Goal: Task Accomplishment & Management: Complete application form

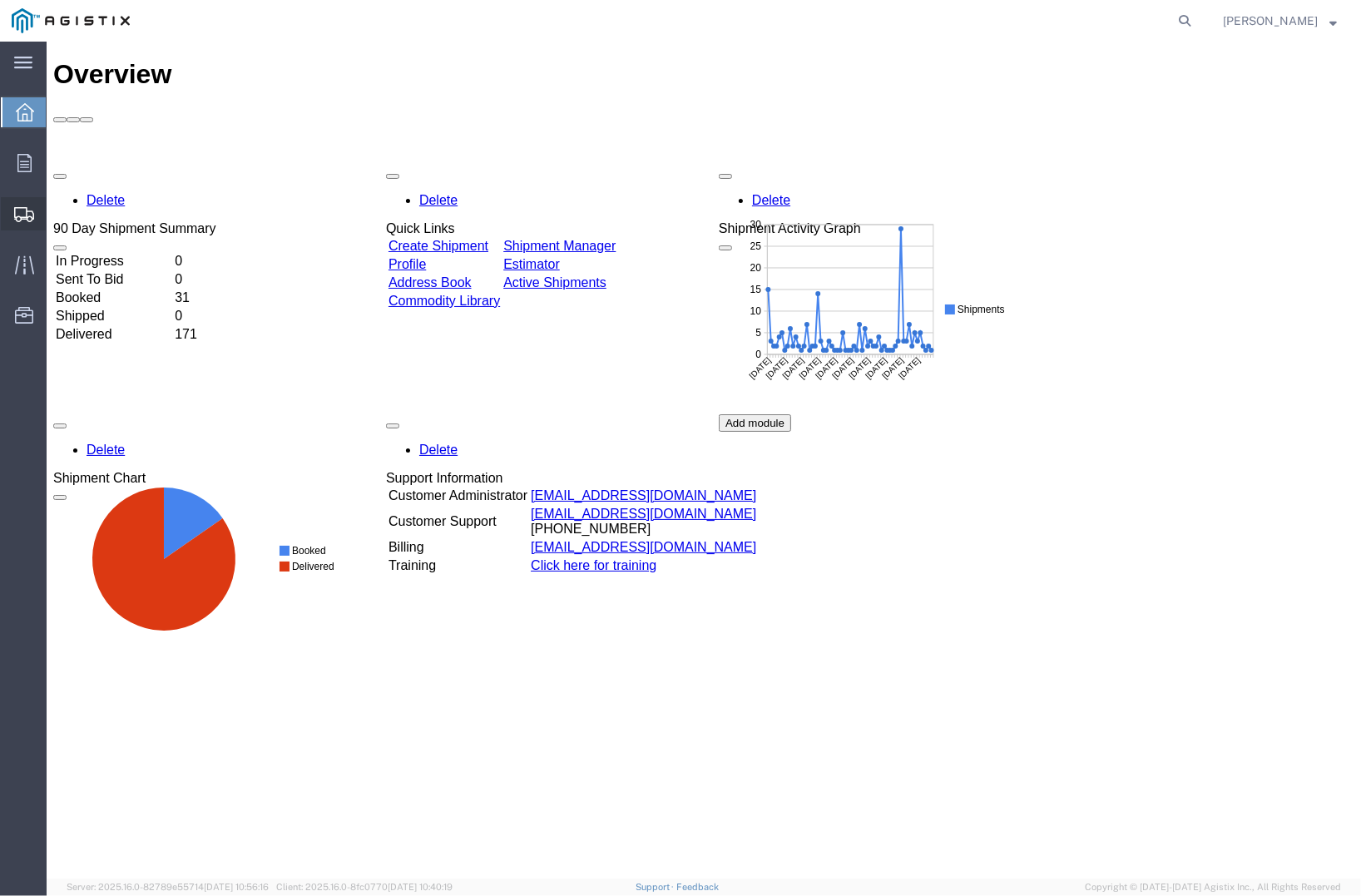
click at [0, 0] on span "Create Shipment" at bounding box center [0, 0] width 0 height 0
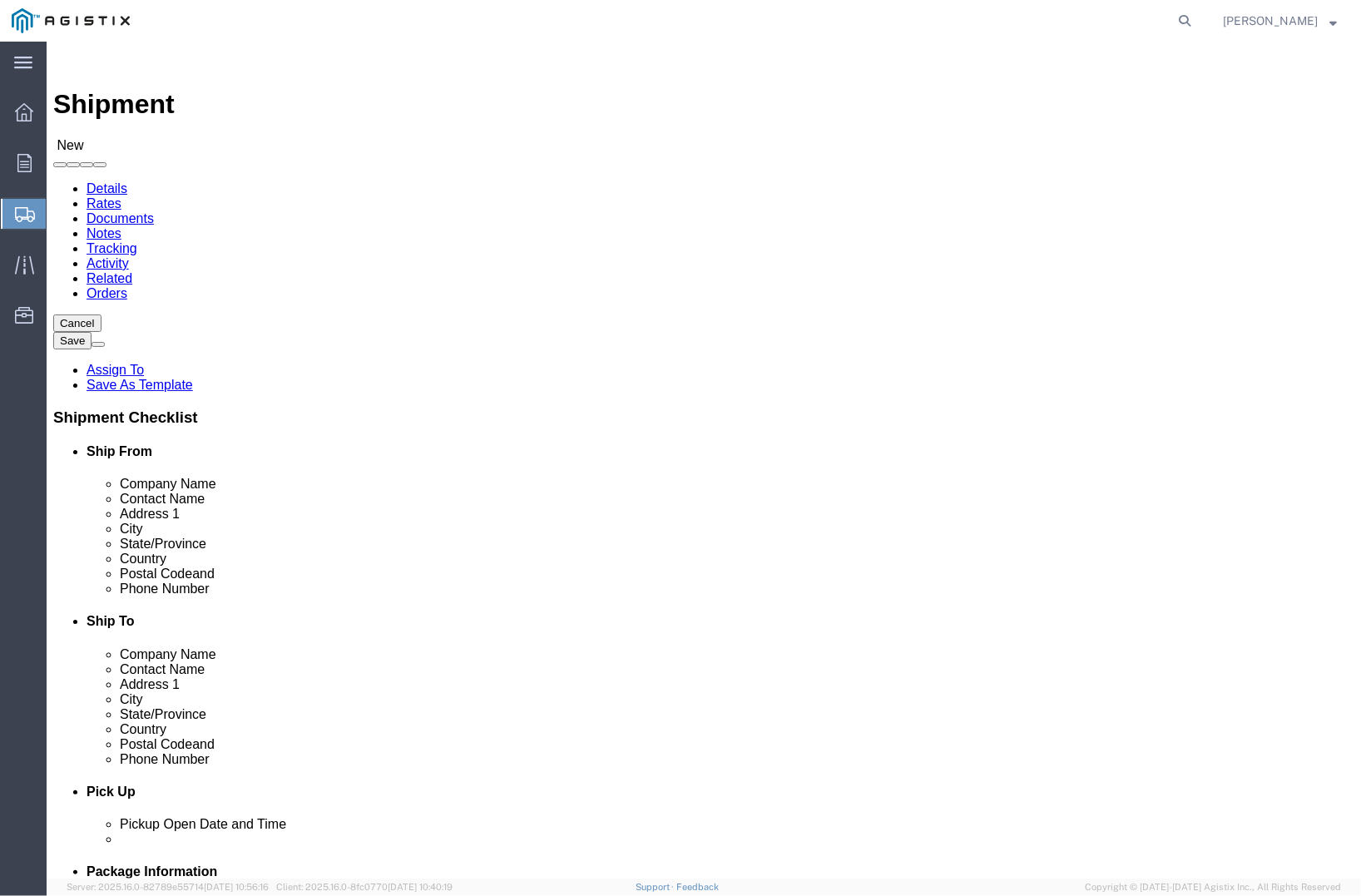
select select
click select "Select [PERSON_NAME] PRECAST PG&E"
select select "9596"
click select "Select [PERSON_NAME] PRECAST PG&E"
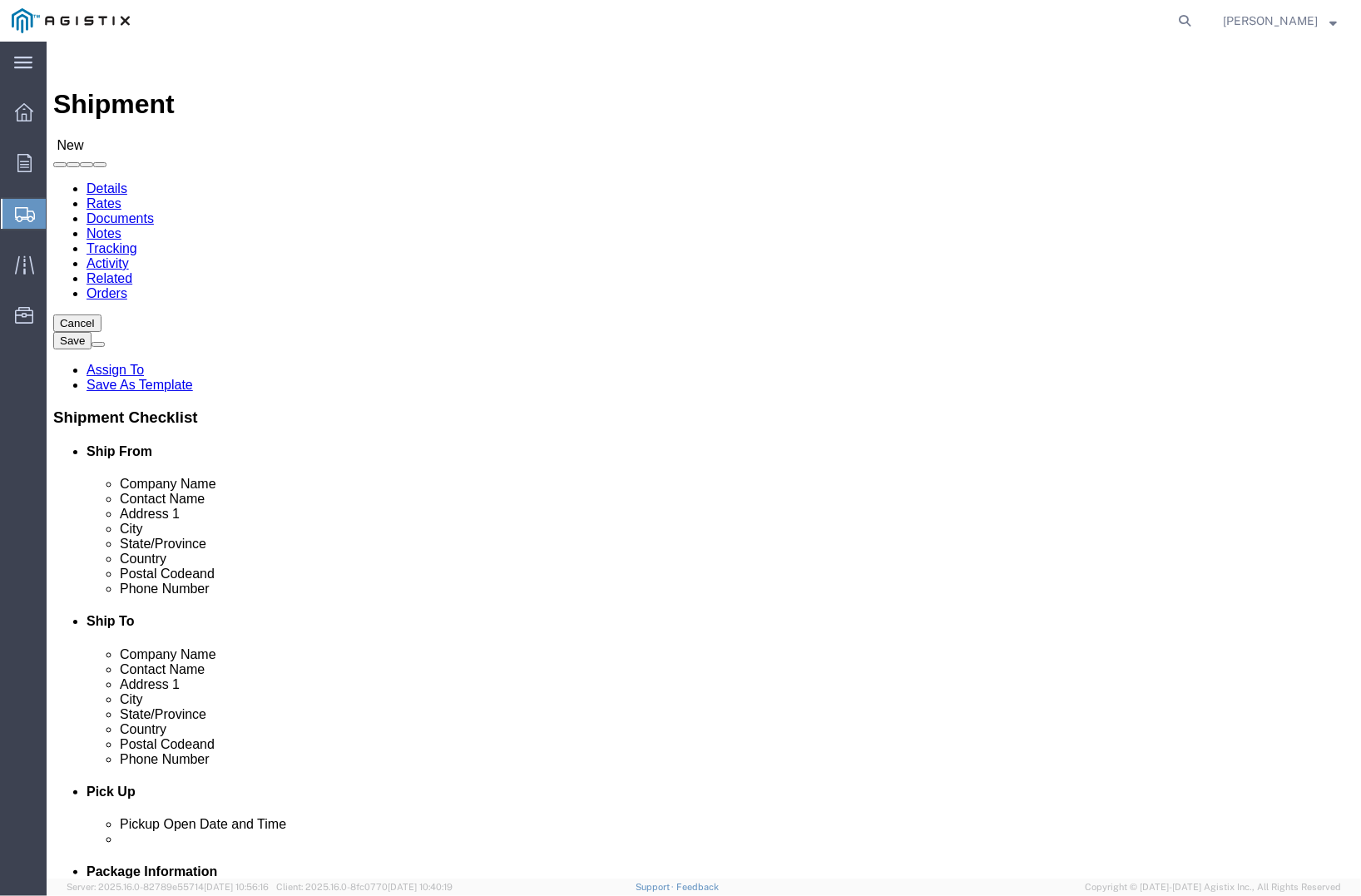
select select
click select "Select All Others [GEOGRAPHIC_DATA] [GEOGRAPHIC_DATA] [GEOGRAPHIC_DATA] [GEOGRA…"
select select "19740"
click select "Select All Others [GEOGRAPHIC_DATA] [GEOGRAPHIC_DATA] [GEOGRAPHIC_DATA] [GEOGRA…"
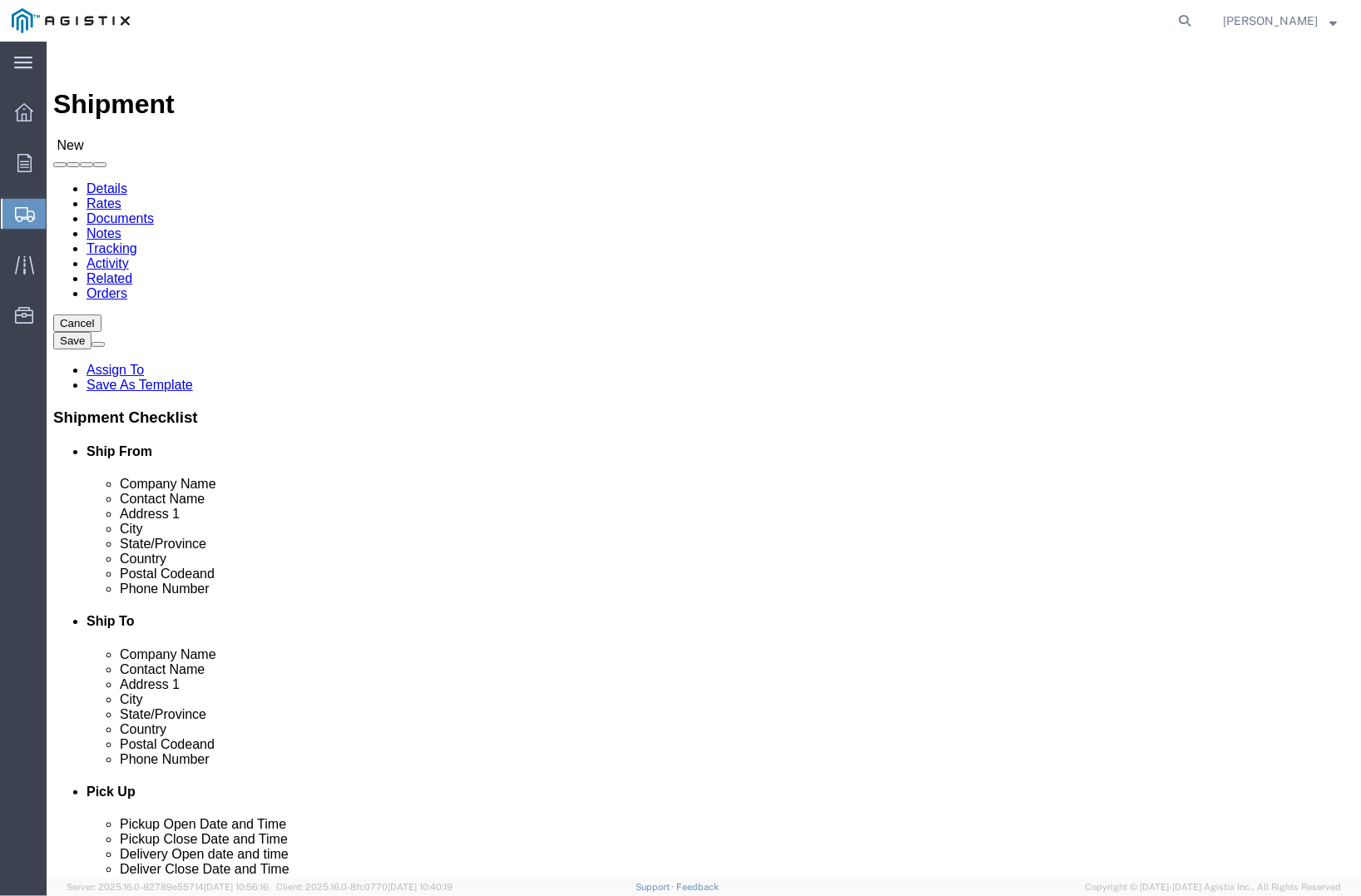
scroll to position [104, 0]
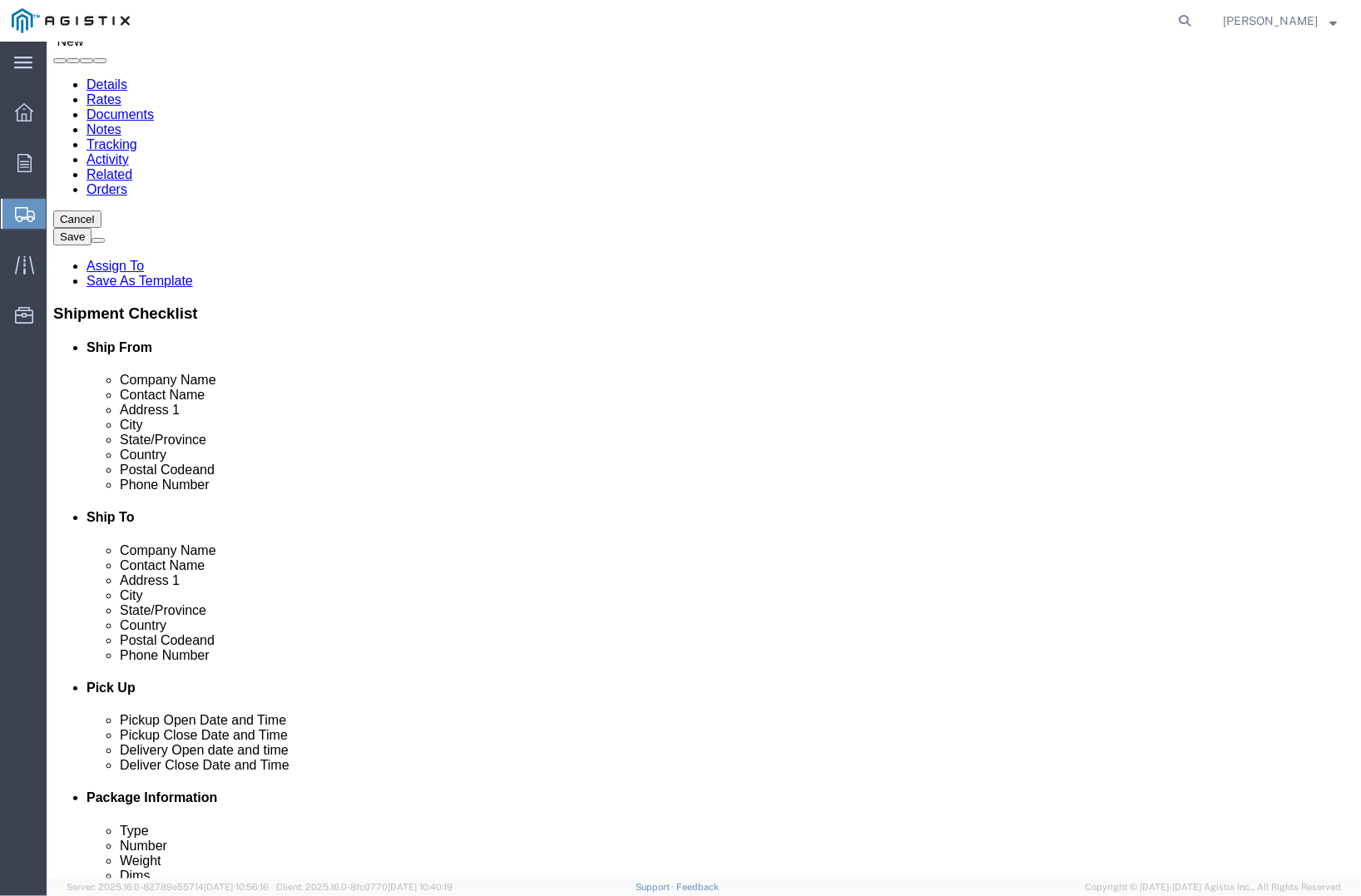
click input "text"
type input "e"
type input "[PERSON_NAME] Precast"
click p "- [PERSON_NAME] PRECAST - ([PERSON_NAME]) [STREET_ADDRESS][PERSON_NAME]"
select select "CA"
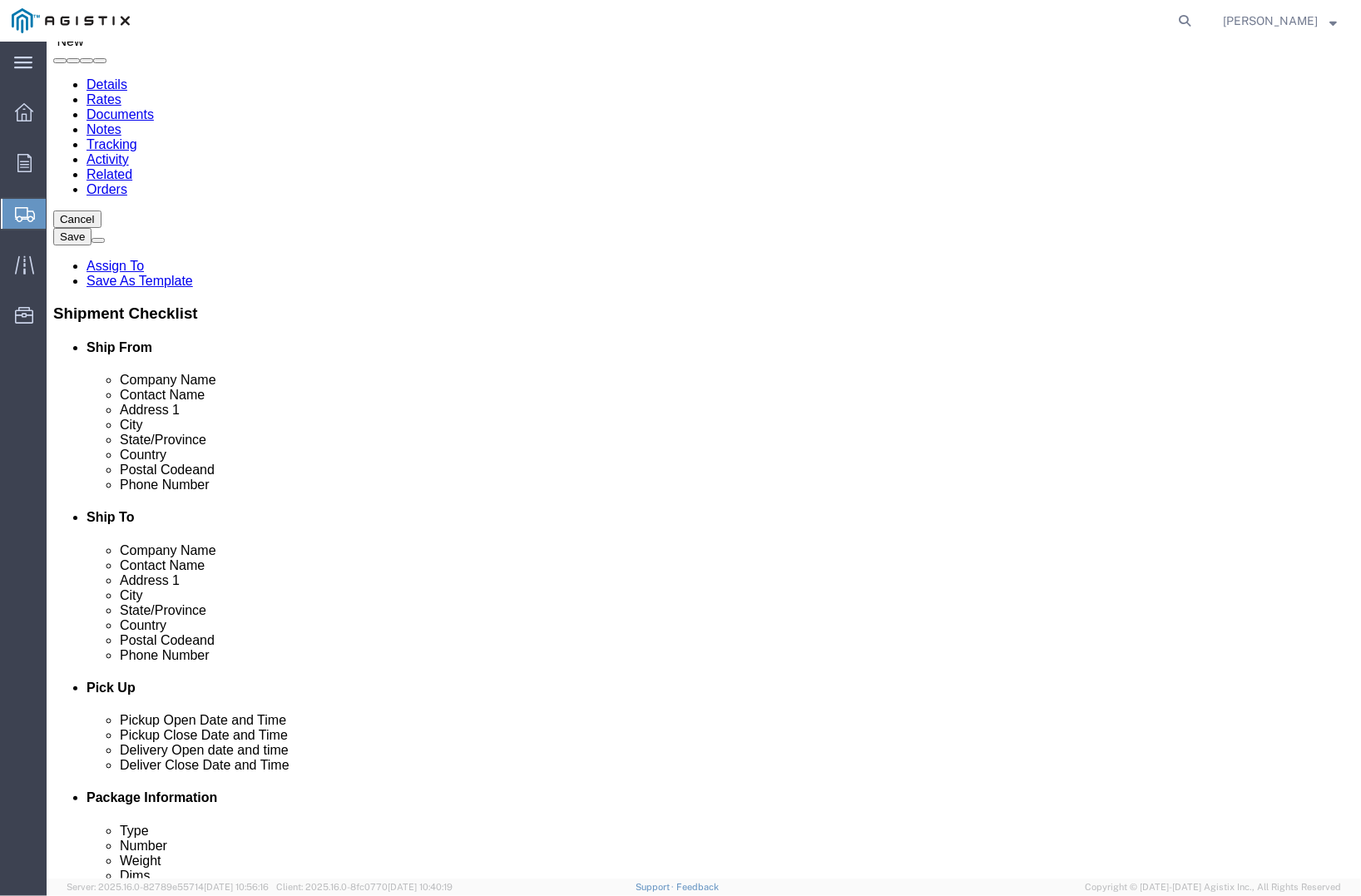
type input "[PERSON_NAME] PRECAST"
click input "text"
type input "PG&E Jobsite"
drag, startPoint x: 860, startPoint y: 25, endPoint x: 842, endPoint y: 3, distance: 28.4
click at [859, 25] on agx-global-search at bounding box center [933, 21] width 532 height 42
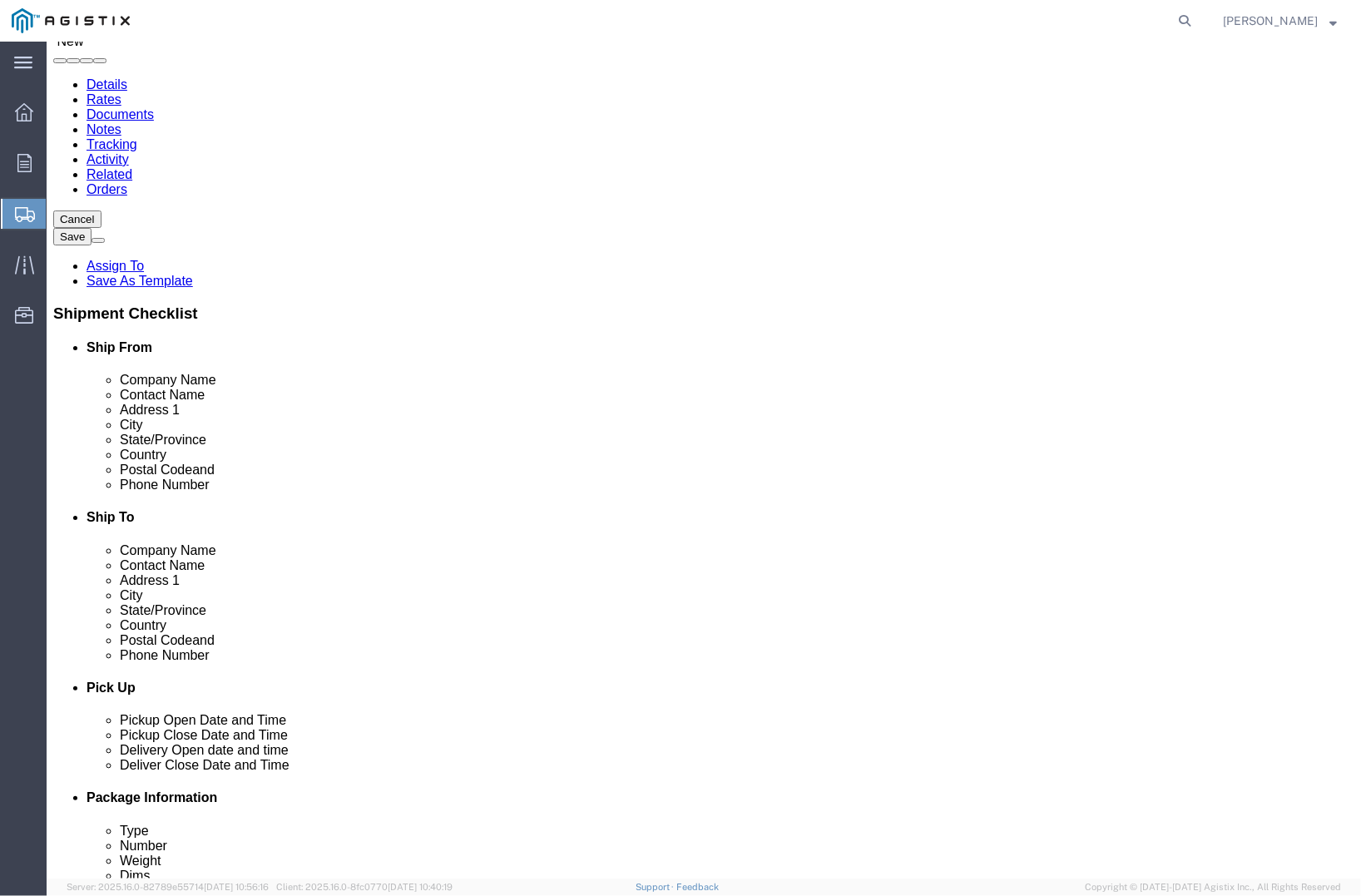
click input "text"
paste input "Annika Kuhnle408"
drag, startPoint x: 787, startPoint y: 375, endPoint x: 758, endPoint y: 379, distance: 29.3
click input "Annika Kuhnle408"
type input "[PERSON_NAME]"
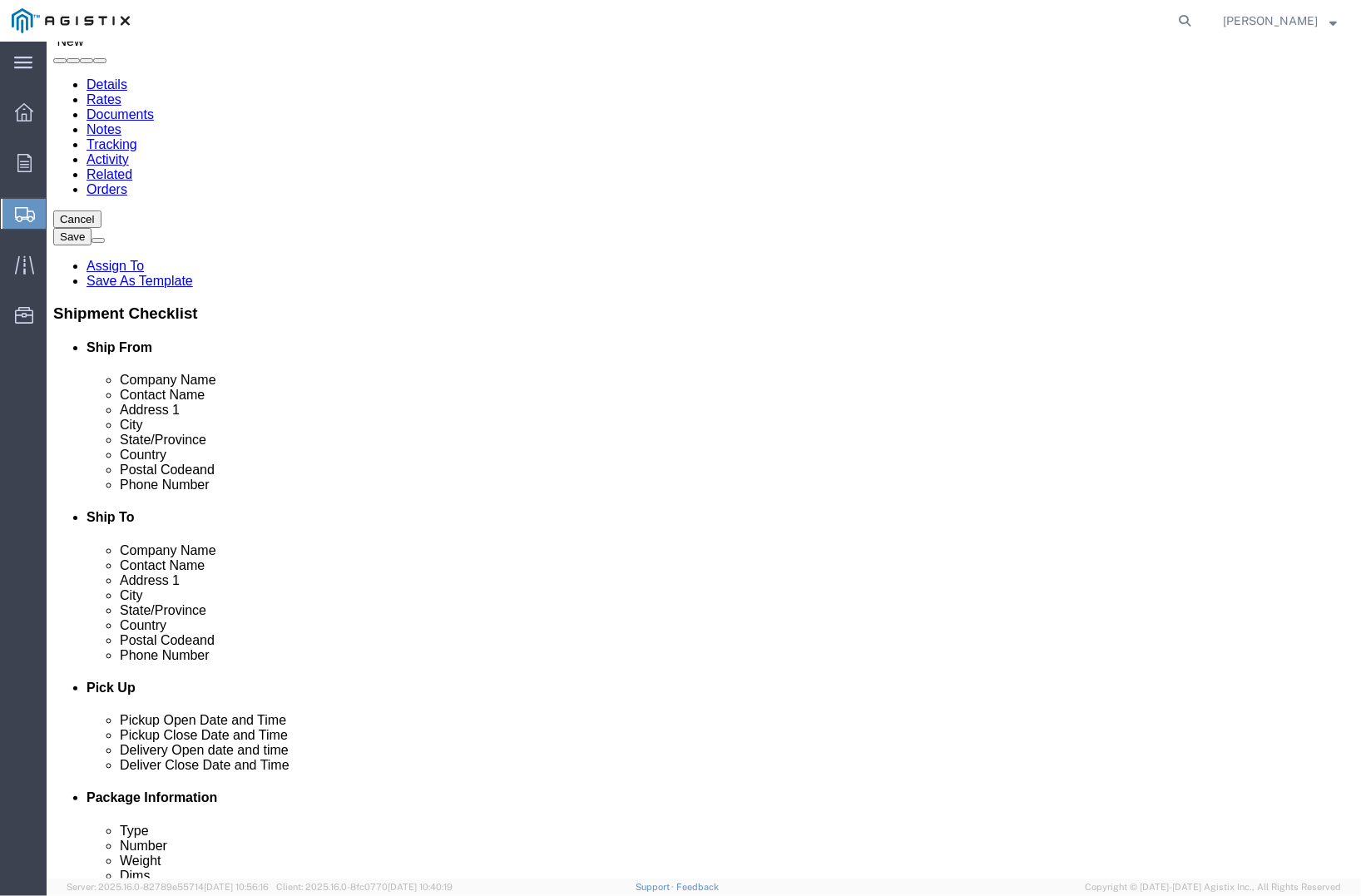
click input "text"
paste input "[STREET_ADDRESS]"
type input "[STREET_ADDRESS]"
click input "text"
paste input "[PERSON_NAME]"
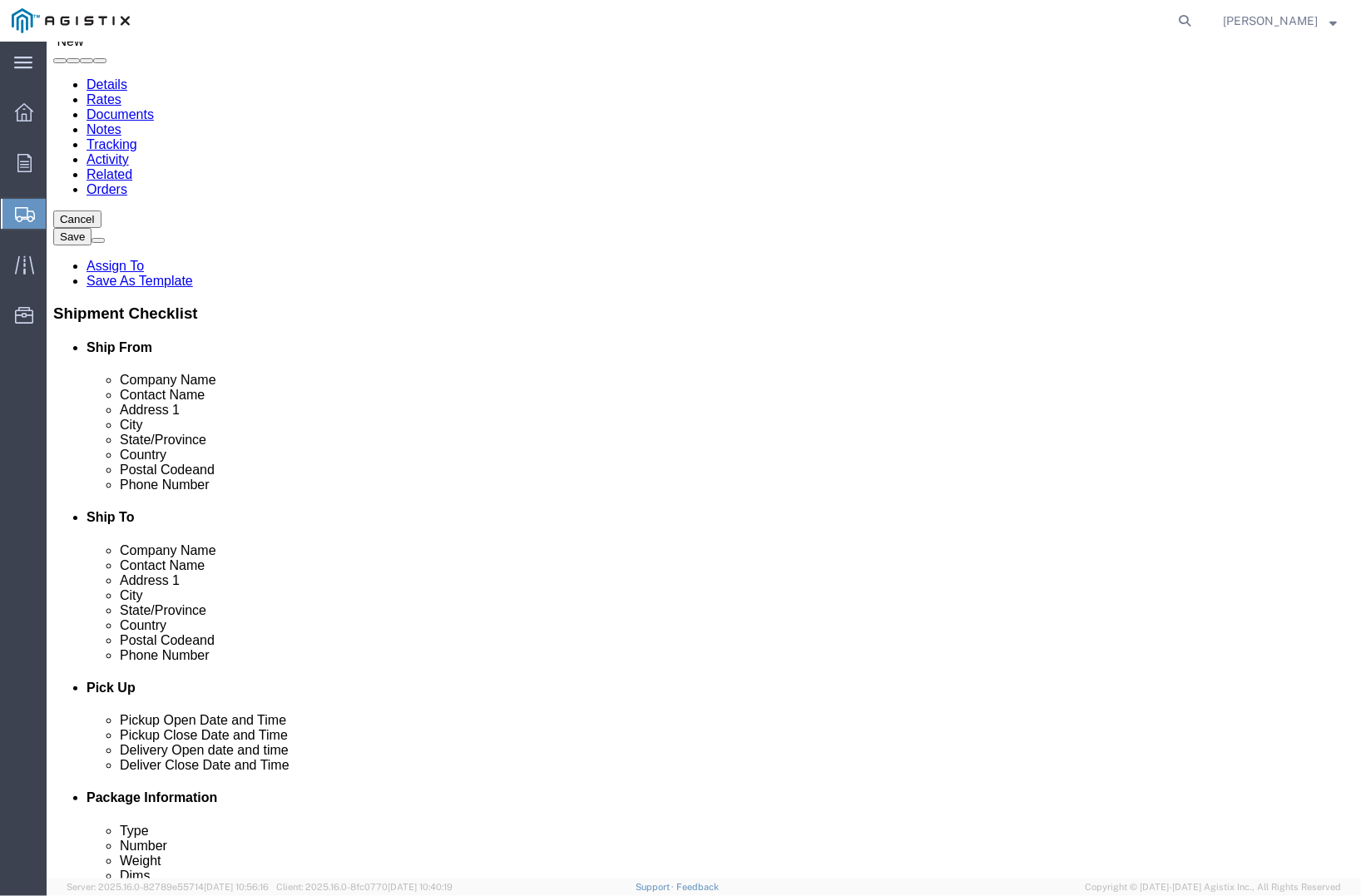
type input "[PERSON_NAME]"
click input "Postal Code"
paste input "95008"
type input "95008"
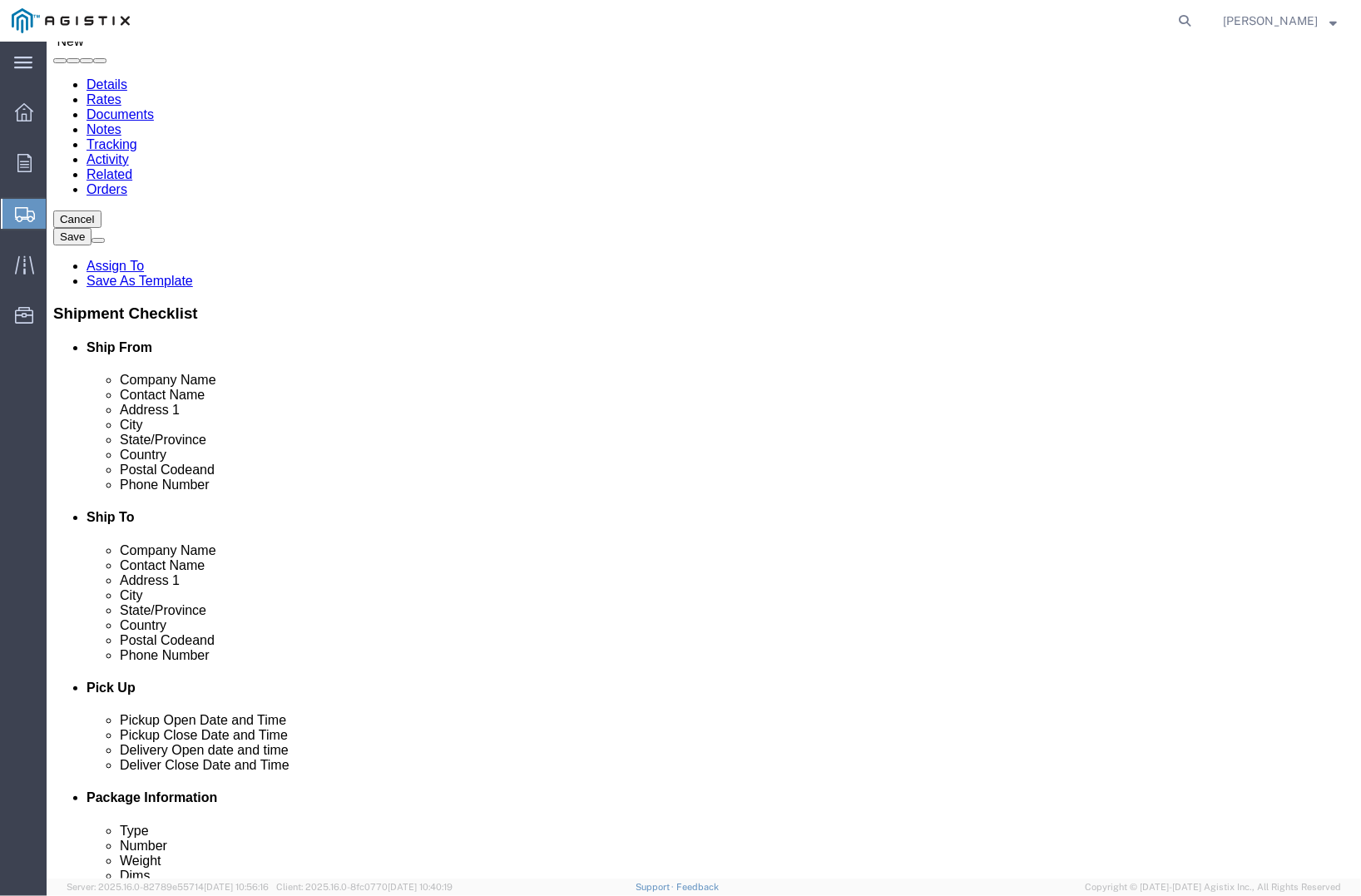
drag, startPoint x: 698, startPoint y: 604, endPoint x: 721, endPoint y: 600, distance: 23.3
click input "text"
paste input "[PHONE_NUMBER]"
type input "[PHONE_NUMBER]"
click input "text"
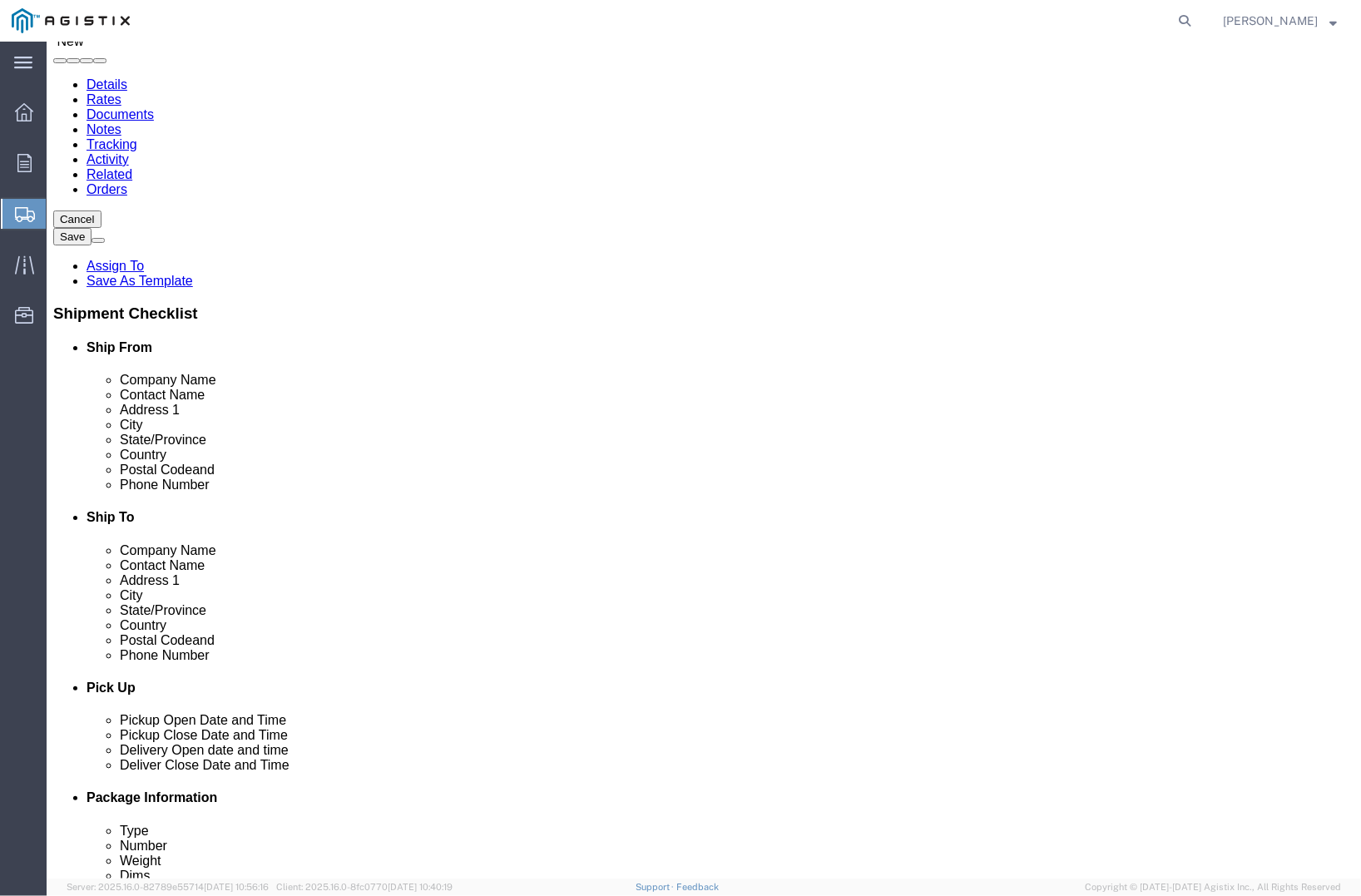
paste input "[PERSON_NAME] <[PERSON_NAME][EMAIL_ADDRESS][DOMAIN_NAME]>"
drag, startPoint x: 787, startPoint y: 621, endPoint x: 649, endPoint y: 620, distance: 138.0
click div "Email [PERSON_NAME] <[PERSON_NAME][EMAIL_ADDRESS][DOMAIN_NAME]>"
click input "[EMAIL_ADDRESS][DOMAIN_NAME]>"
type input "[EMAIL_ADDRESS][DOMAIN_NAME]"
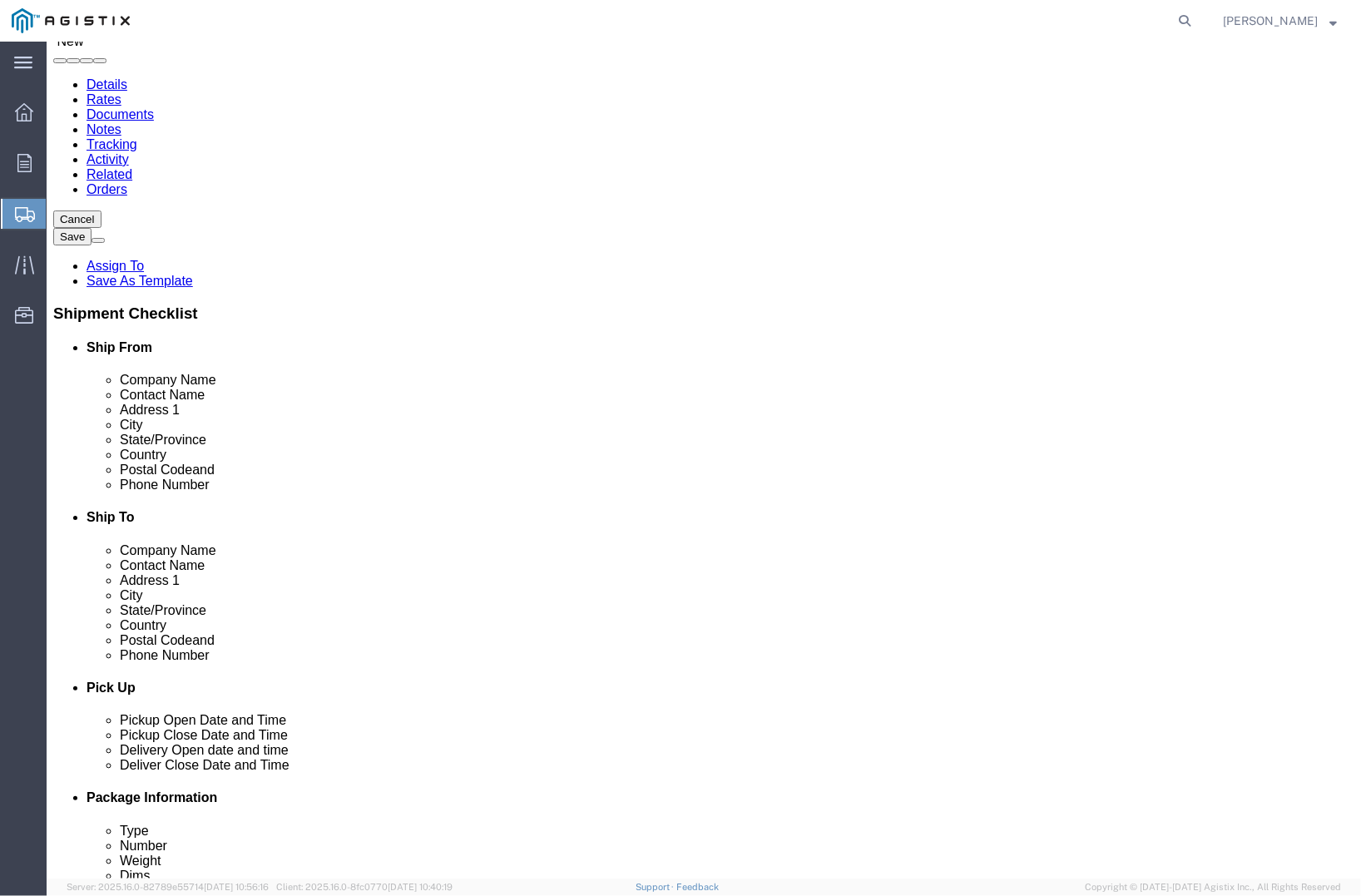
click input "checkbox"
checkbox input "true"
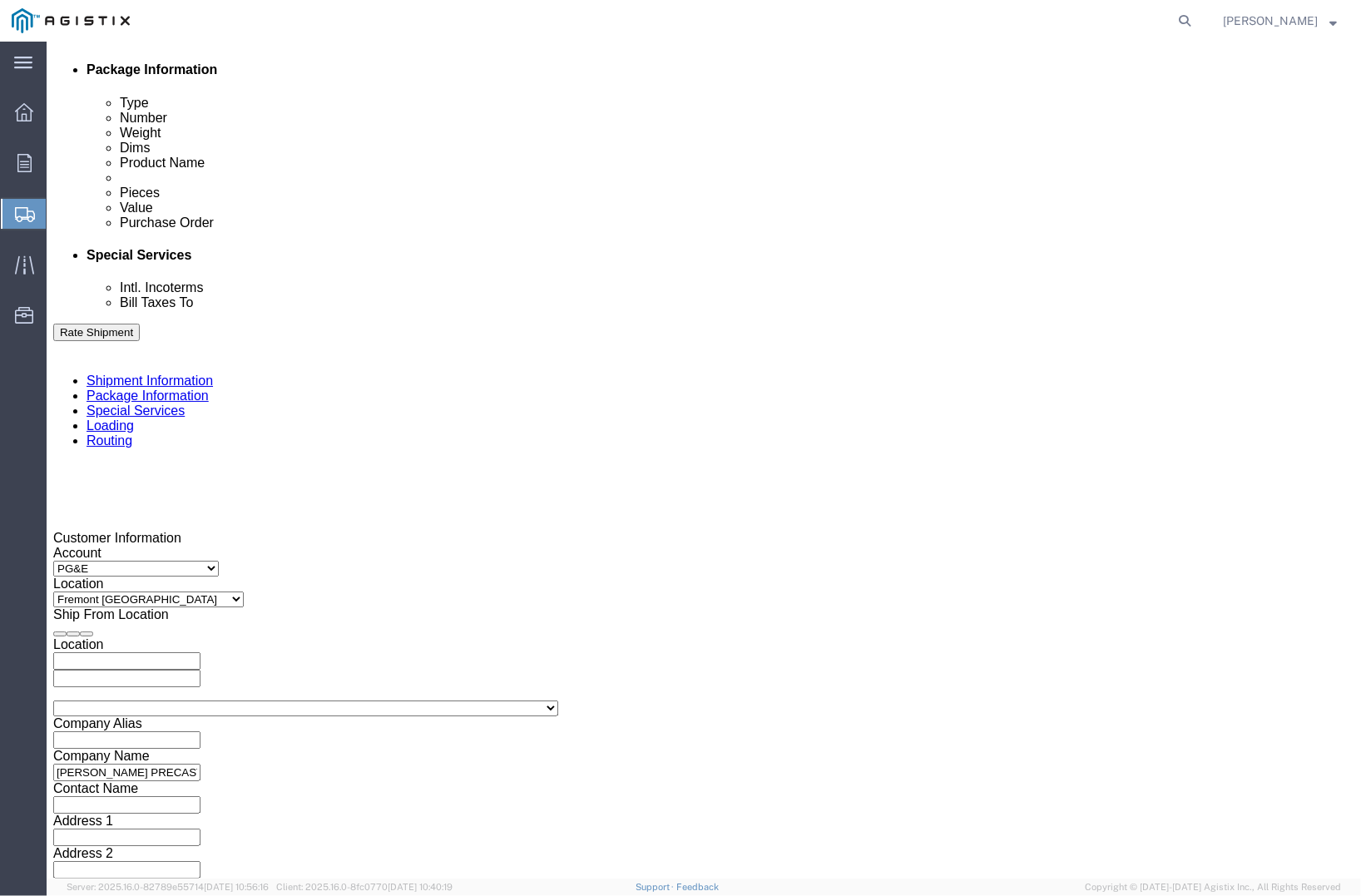
click div "[DATE] 11:00 AM"
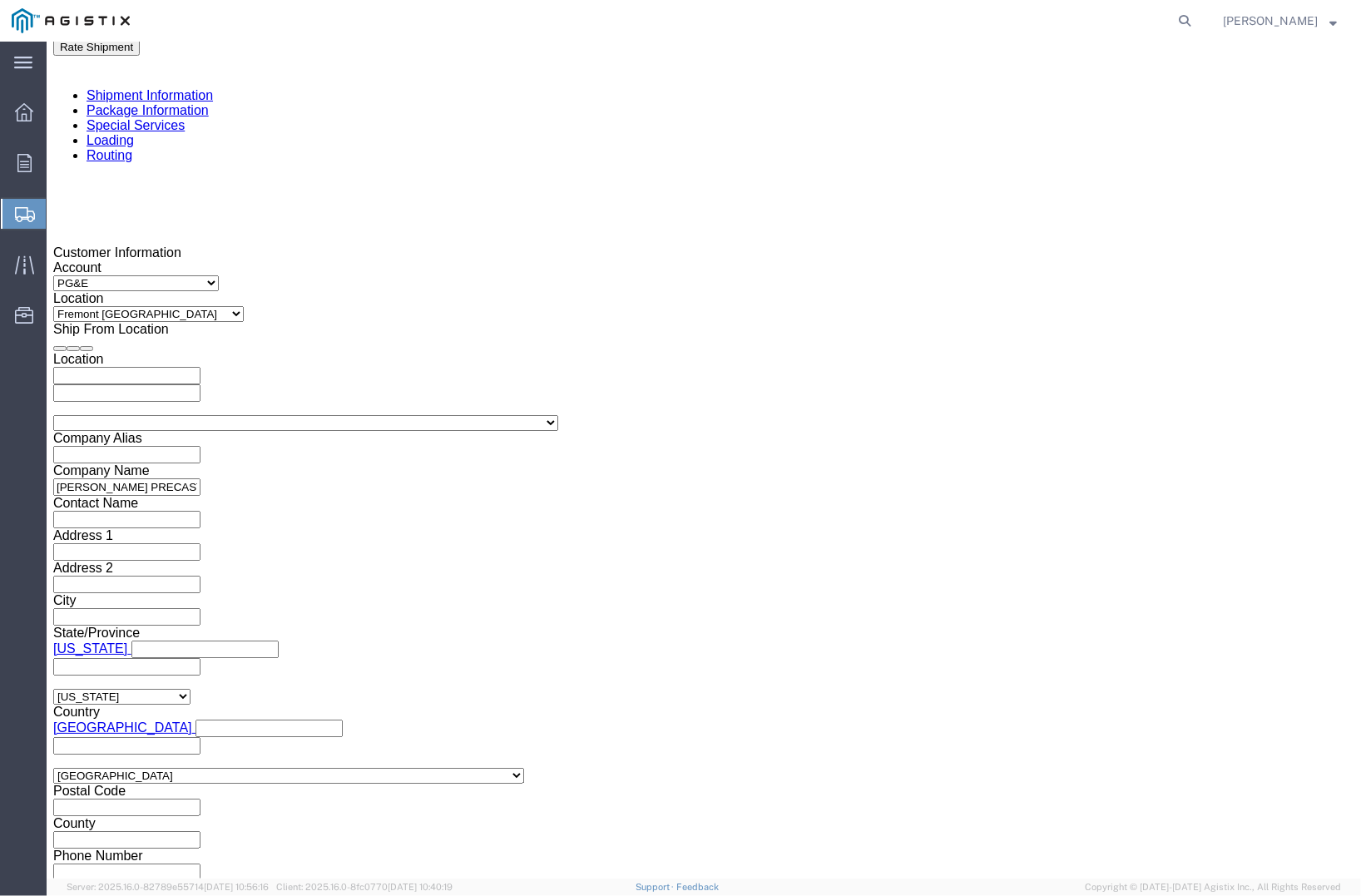
click div "References Add reference"
click div
click button "Apply"
click div
click button "Apply"
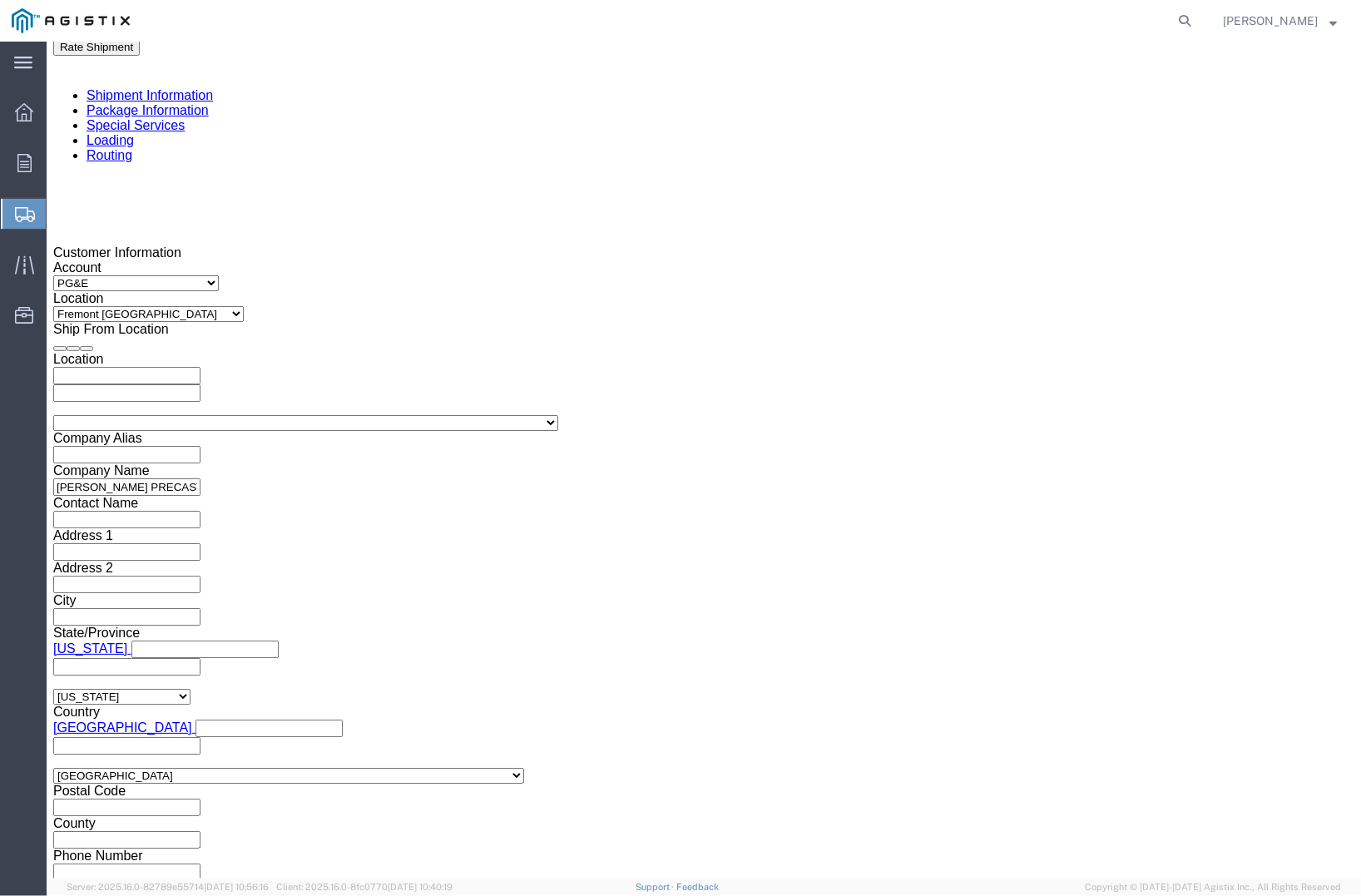
drag, startPoint x: 534, startPoint y: 520, endPoint x: 537, endPoint y: 464, distance: 56.1
click div "Customer Information Account Select [PERSON_NAME] PRECAST PG&E Location Select …"
click input "text"
paste input "401265"
type input "401265"
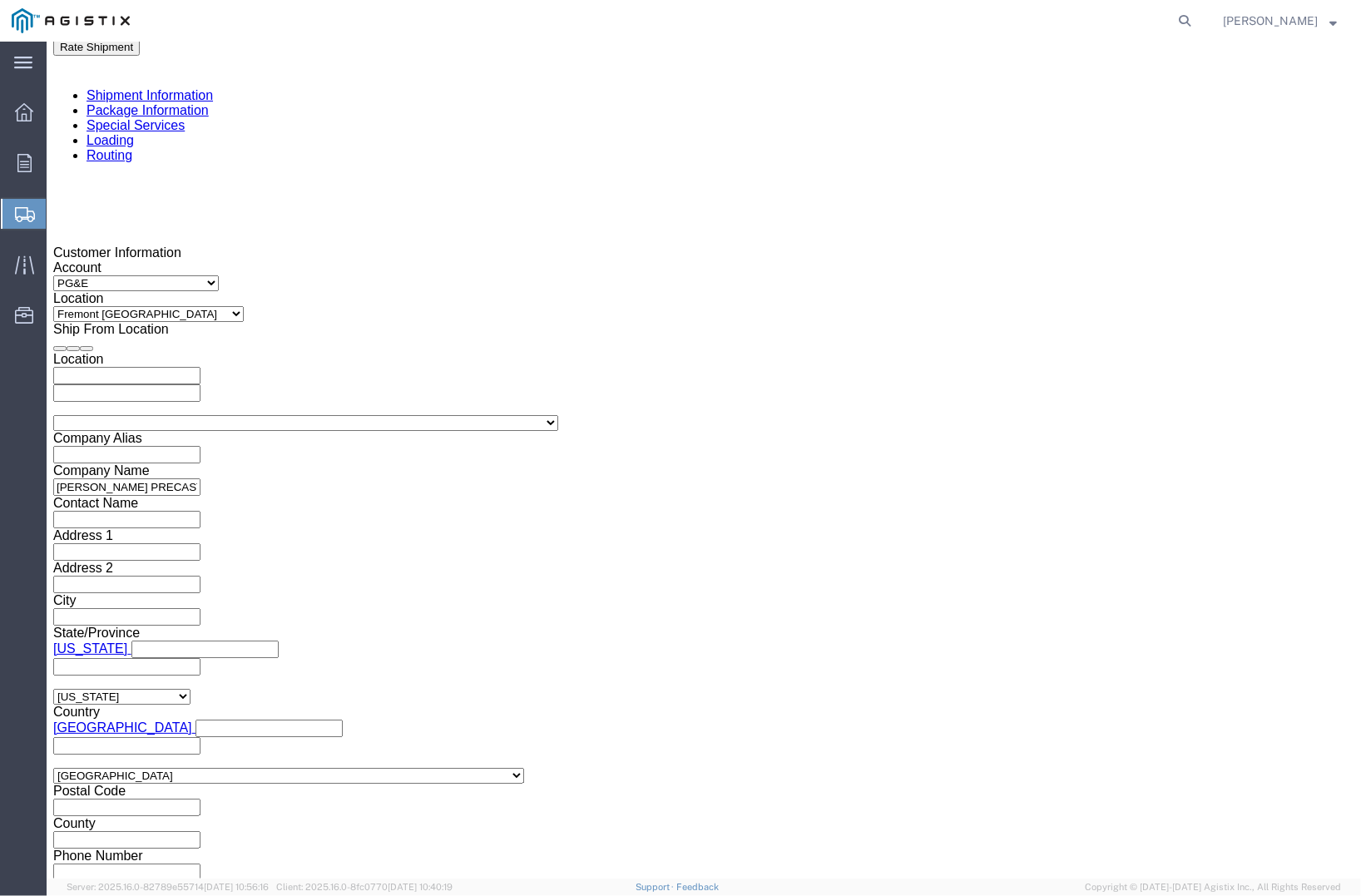
click select "Select Account Type Activity ID Airline Appointment Number ASN Batch Request # …"
select select "SHIPMENTIDNUM"
click select "Select Account Type Activity ID Airline Appointment Number ASN Batch Request # …"
click input "text"
paste input "3501415701"
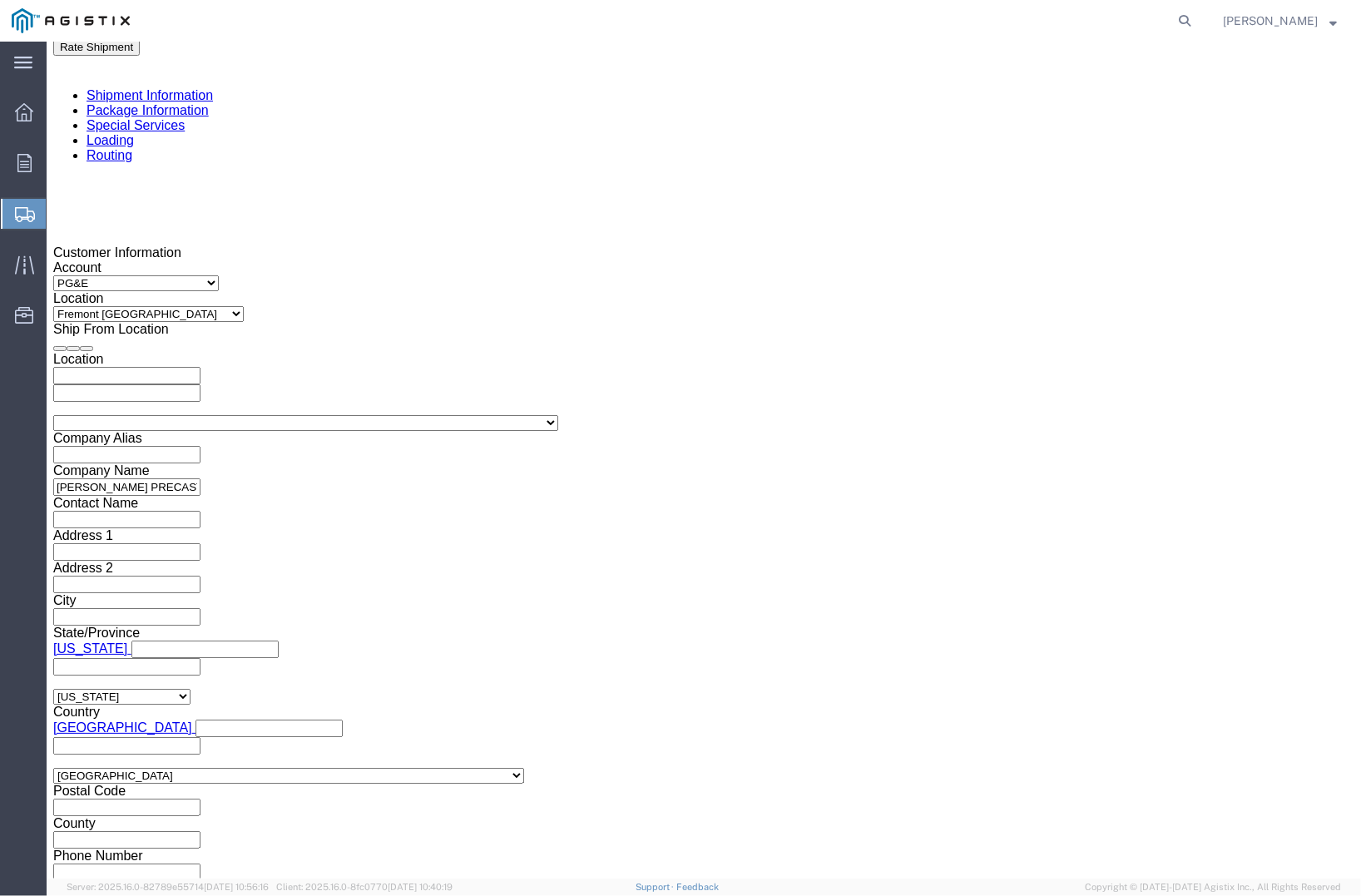
type input "3501415701"
click select "Select Air Less than Truckload Multi-Leg Ocean Freight Rail Small Parcel Truckl…"
select select "TL"
click select "Select Air Less than Truckload Multi-Leg Ocean Freight Rail Small Parcel Truckl…"
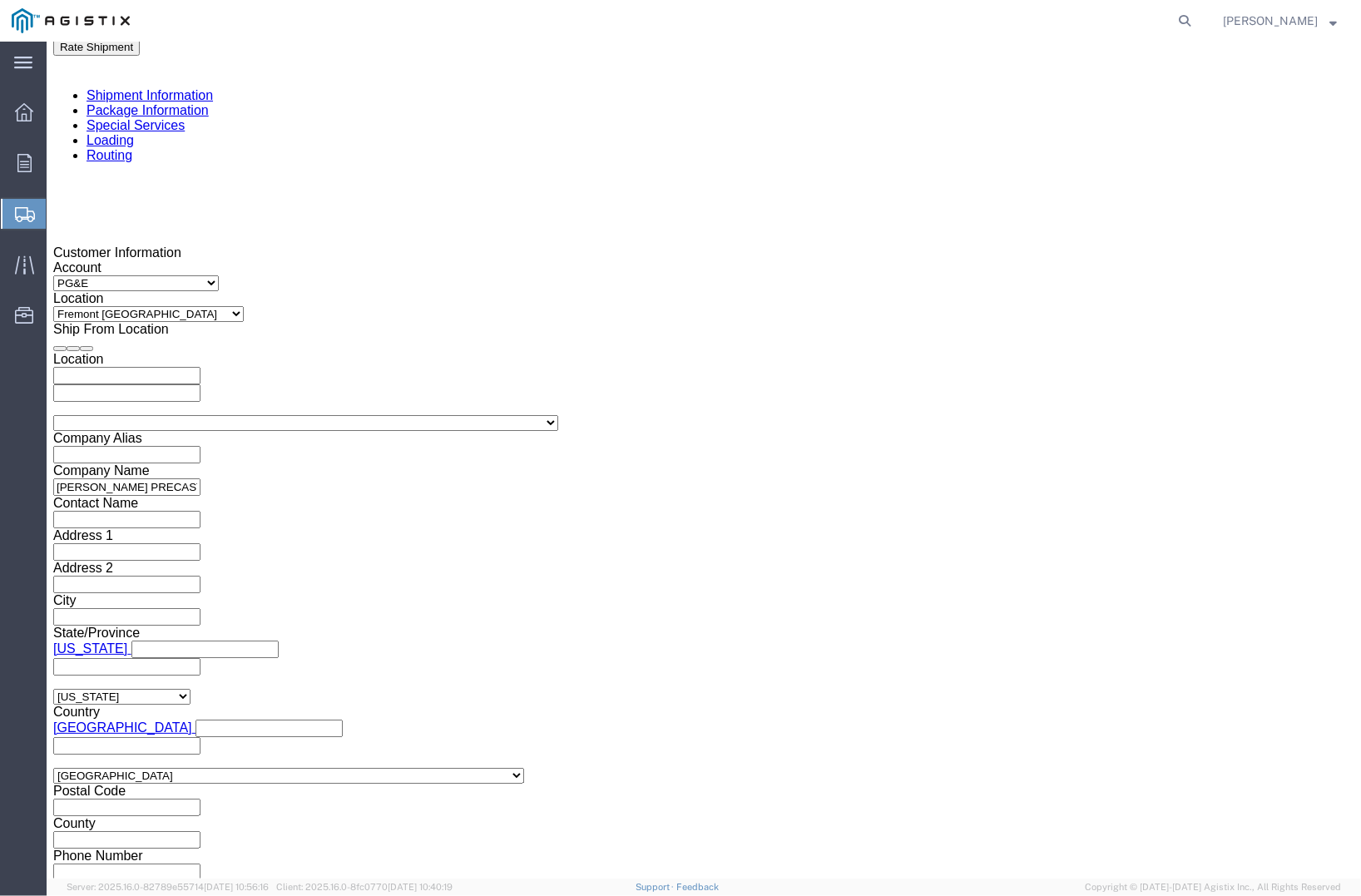
click select "Select 1-Ton (PSS) 10 Wheel 10 Yard Dump Truck 20 Yard Dump Truck Bobtail Botto…"
select select "FLBD"
click select "Select 1-Ton (PSS) 10 Wheel 10 Yard Dump Truck 20 Yard Dump Truck Bobtail Botto…"
click button "Continue"
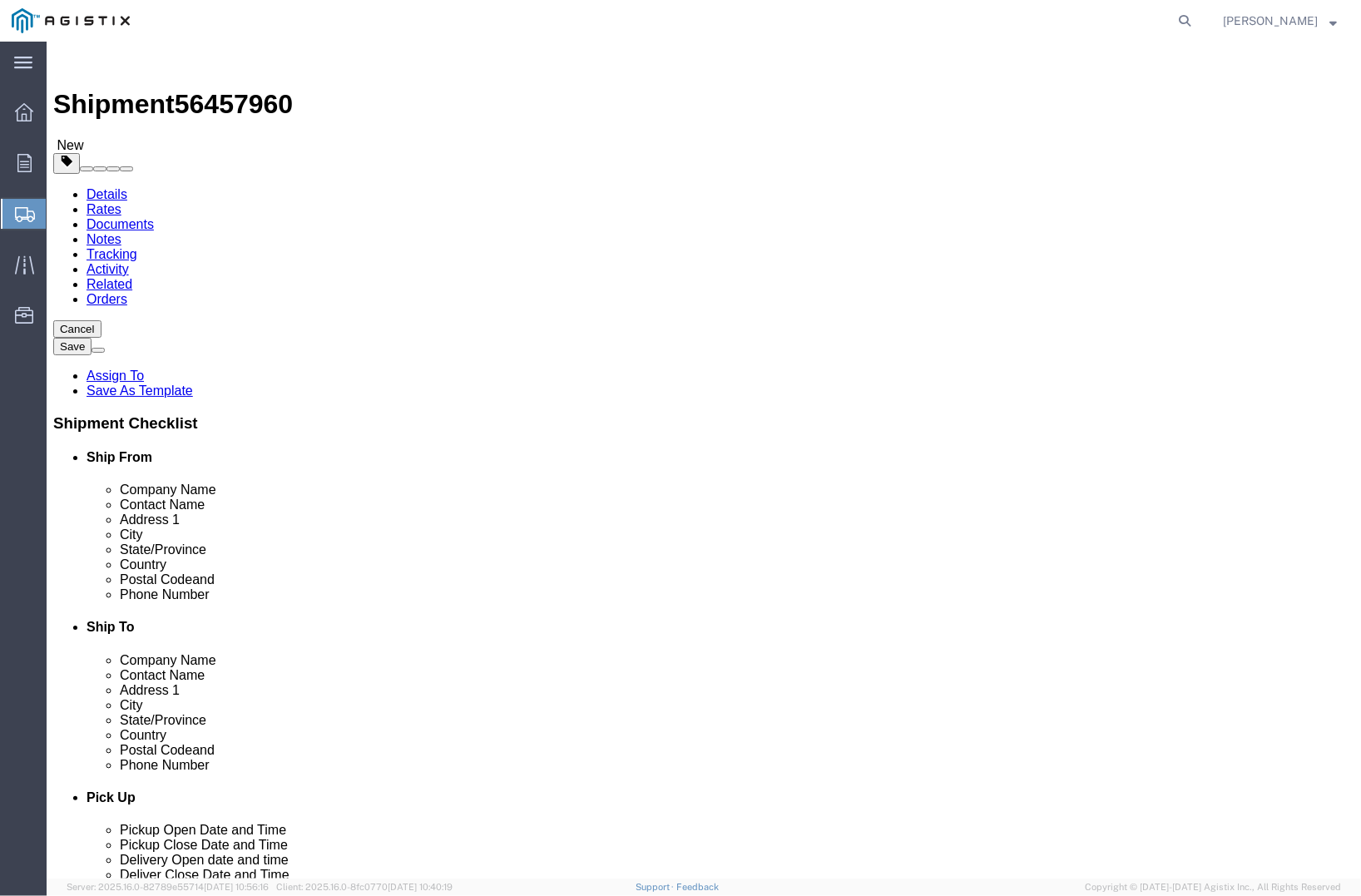
click select "Select Bulk Bundle(s) Cardboard Box(es) Carton(s) Crate(s) Drum(s) (Fiberboard)…"
select select "PSNS"
click select "Select Bulk Bundle(s) Cardboard Box(es) Carton(s) Crate(s) Drum(s) (Fiberboard)…"
click input "text"
type input "48"
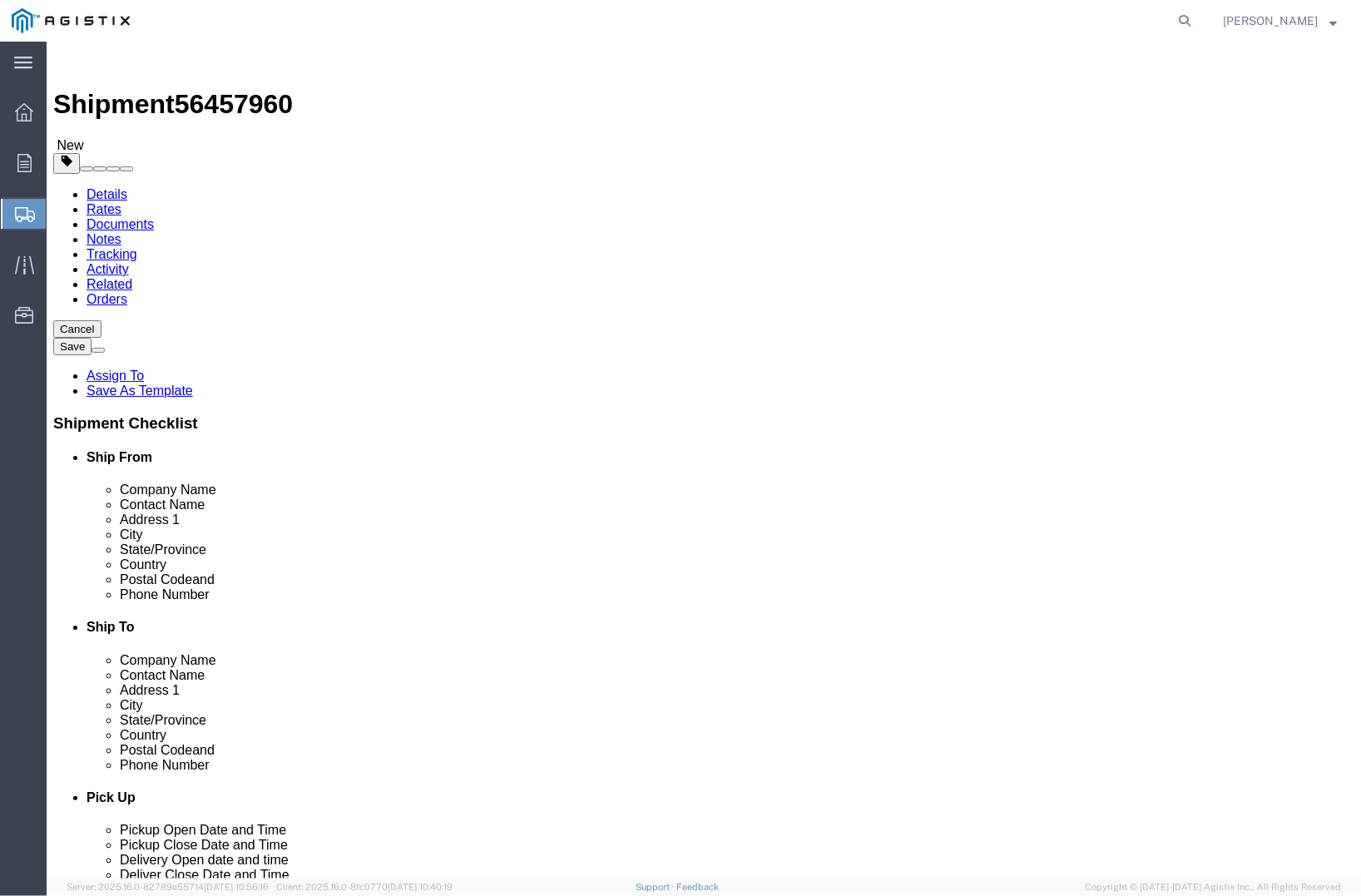
click input "text"
type input "78"
click input "text"
type input "60"
drag, startPoint x: 211, startPoint y: 429, endPoint x: 145, endPoint y: 433, distance: 66.1
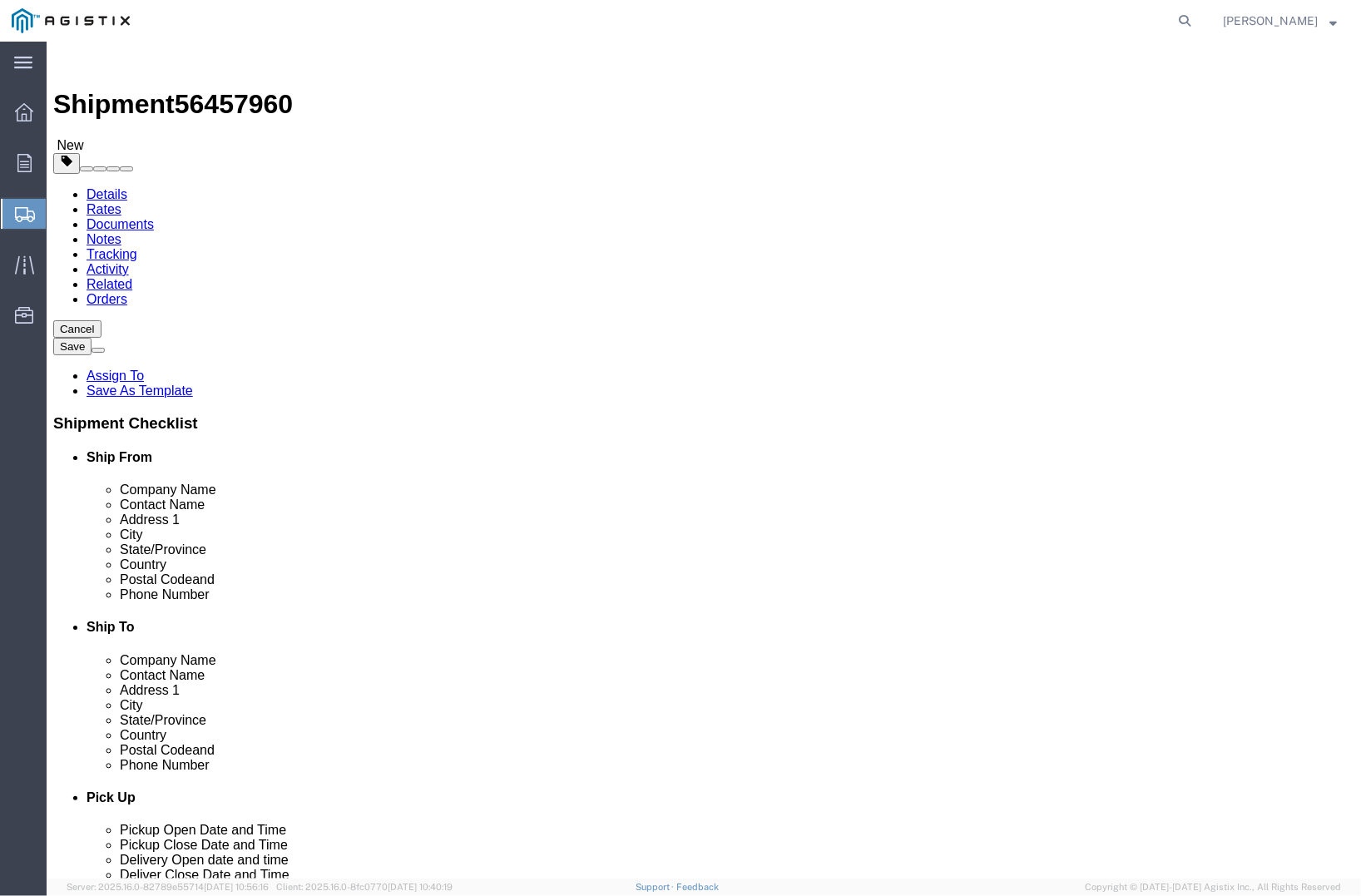
click div "Weight Total weight of packages in pounds or kilograms 0.00 Select kgs lbs Ship…"
type input "12000"
click link "Add Content"
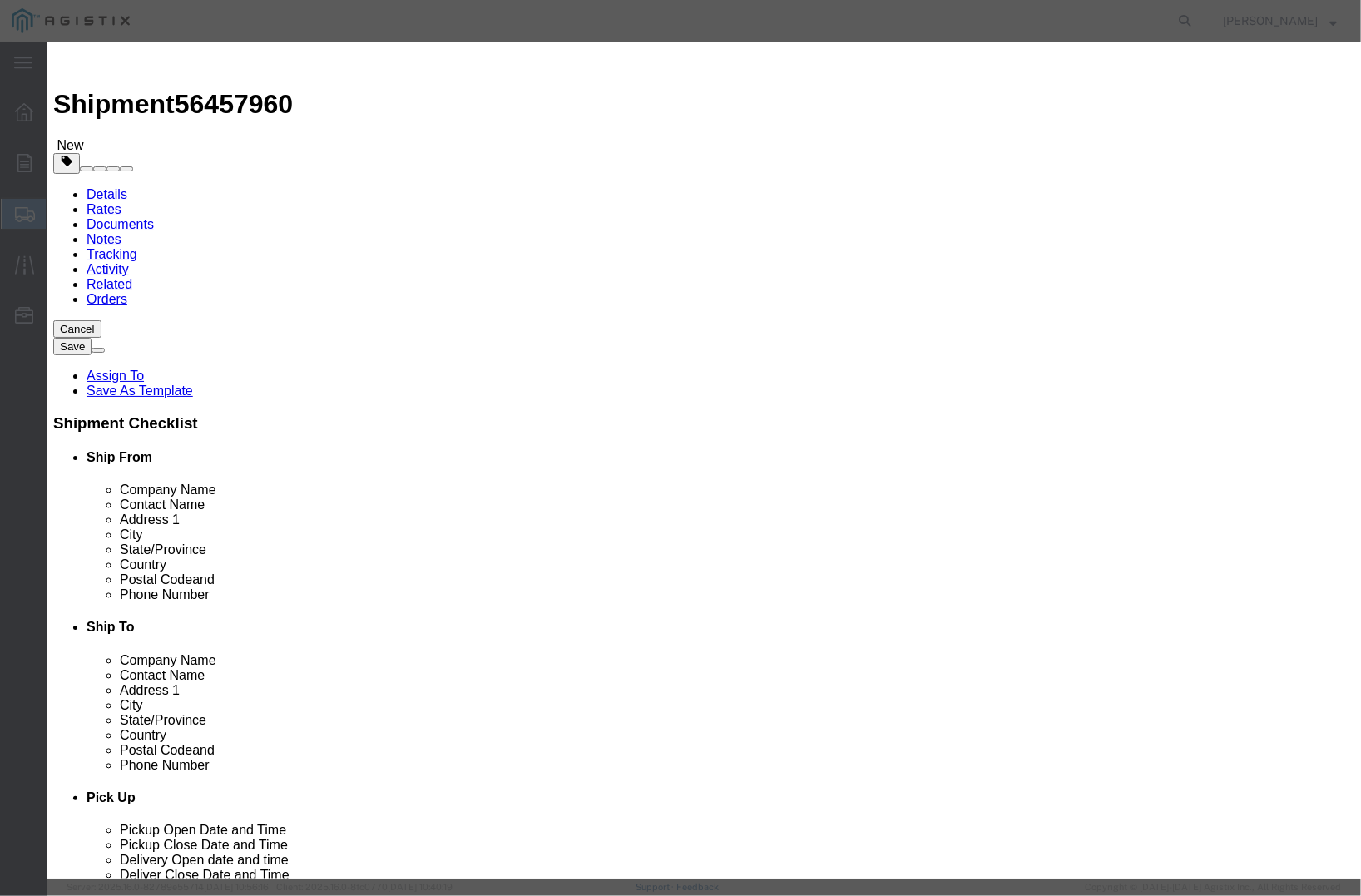
click input "text"
drag, startPoint x: 218, startPoint y: 367, endPoint x: 229, endPoint y: 357, distance: 14.9
click label "NMFC"
click input "SPLICE IVT # 6"
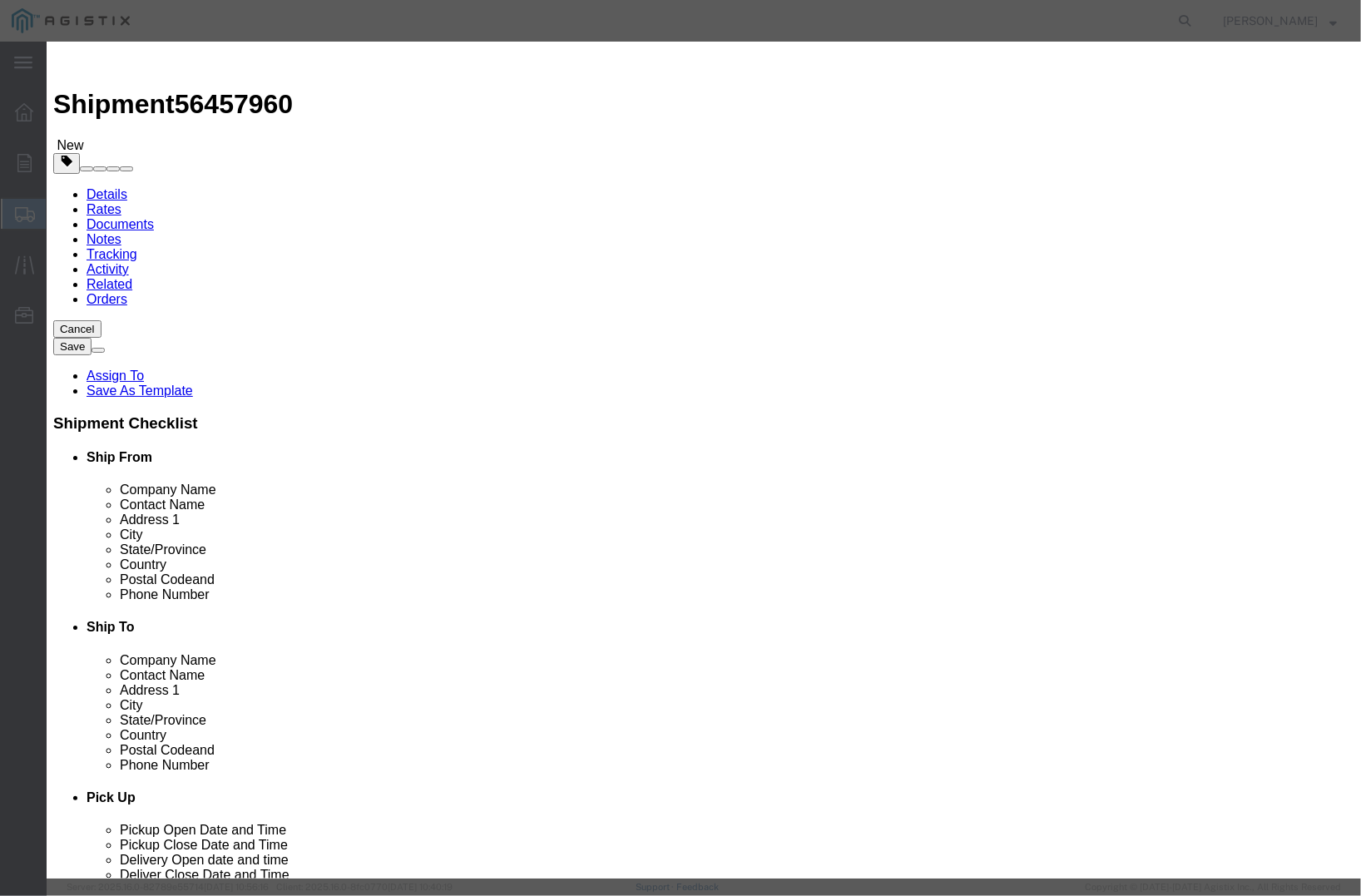
type input "SPLICE IVT # 6 ASSEMBLY"
drag, startPoint x: 395, startPoint y: 167, endPoint x: 356, endPoint y: 172, distance: 39.3
click div "Product Name SPLICE IVT # 6 ASSEMBLY Pieces 0 Select Bag Barrels 100Board Feet …"
type input "1"
click input "text"
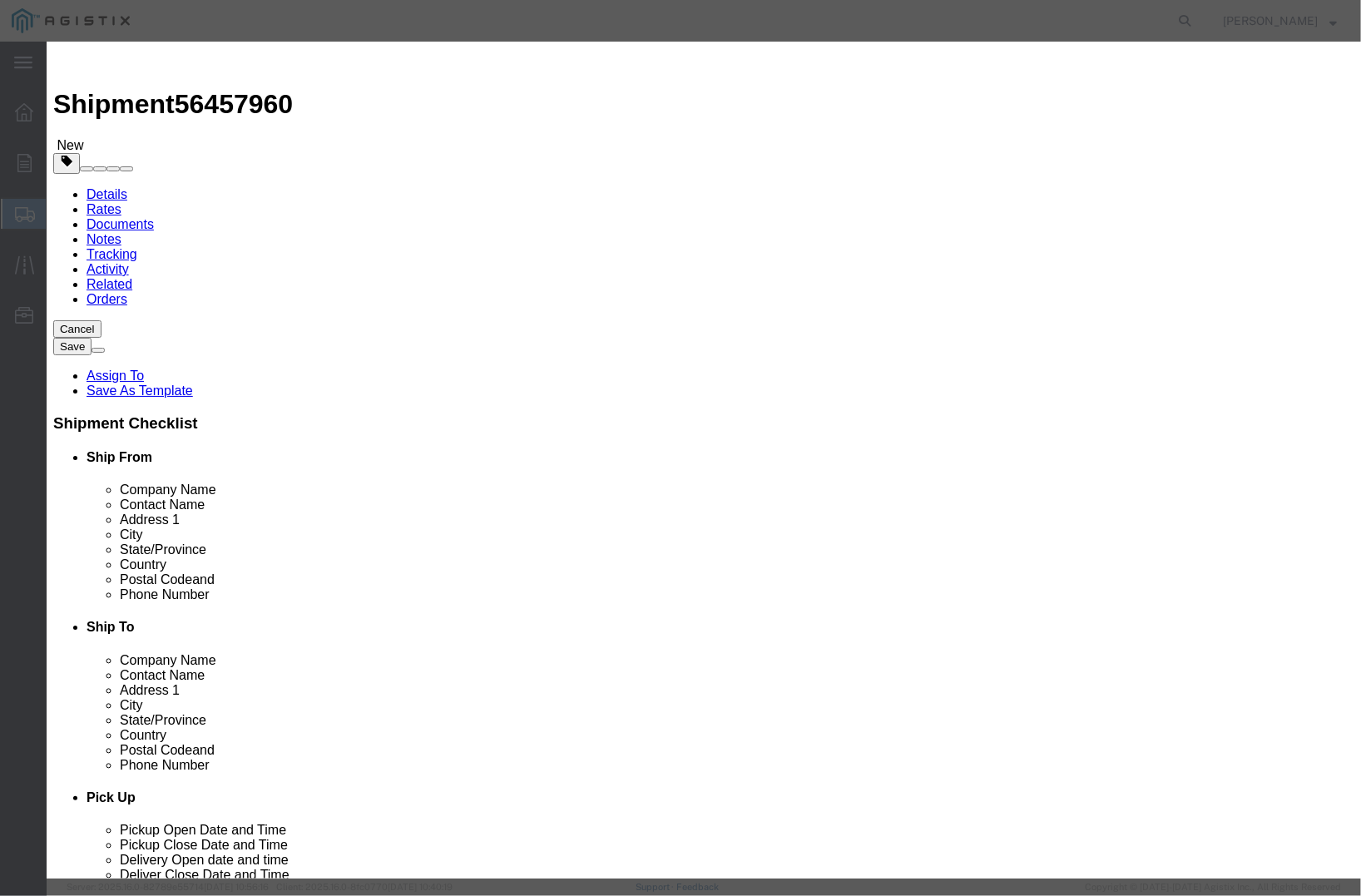
type input "1"
click input "text"
click input "( 04-1495 ) *"
type input "* ( 04-1495 ) *"
click button "Save & Close"
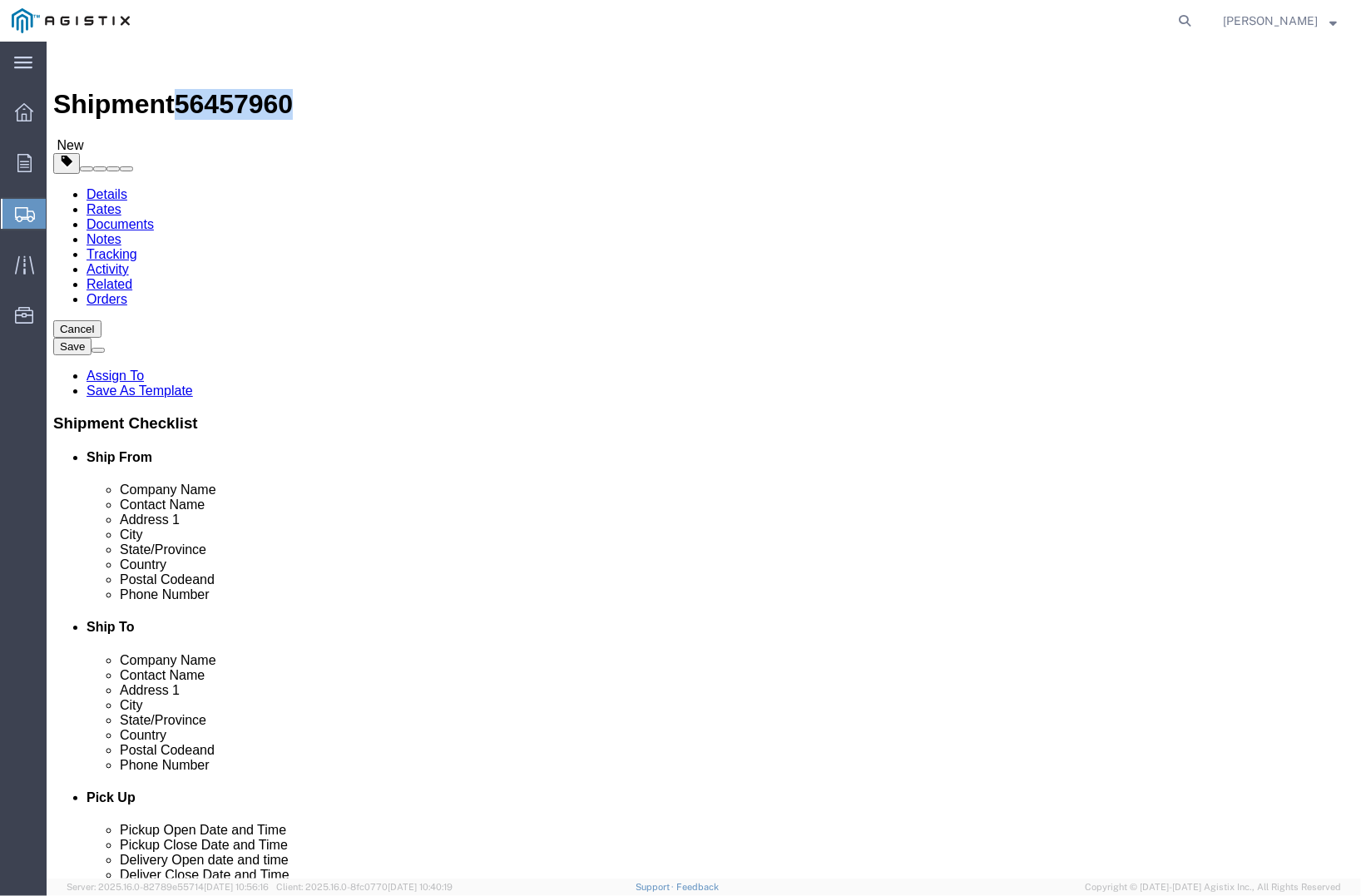
drag, startPoint x: 143, startPoint y: 13, endPoint x: 227, endPoint y: 25, distance: 84.9
click span "56457960"
copy span "56457960"
click button "Rate Shipment"
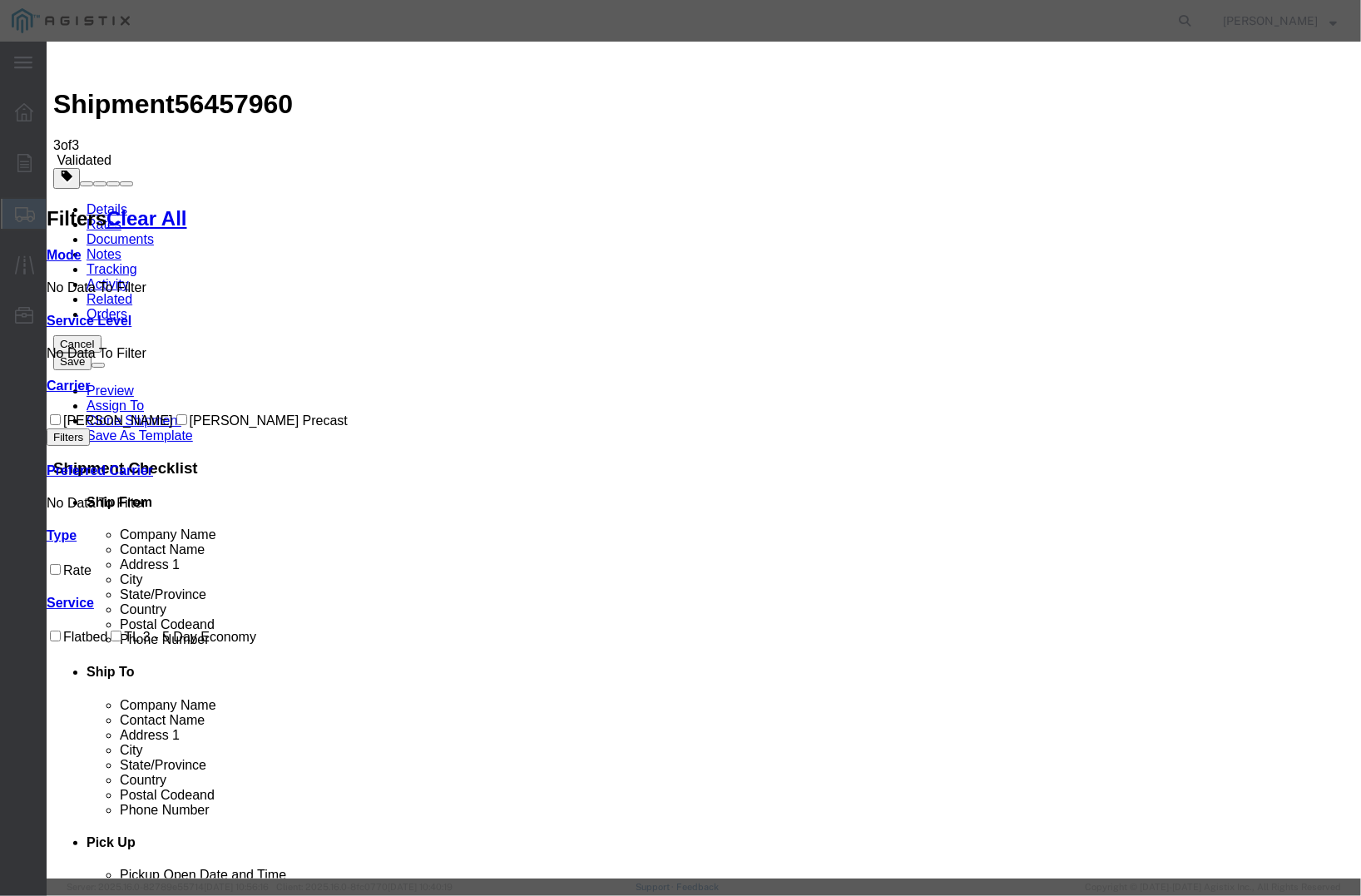
drag, startPoint x: 621, startPoint y: 459, endPoint x: 541, endPoint y: 337, distance: 145.9
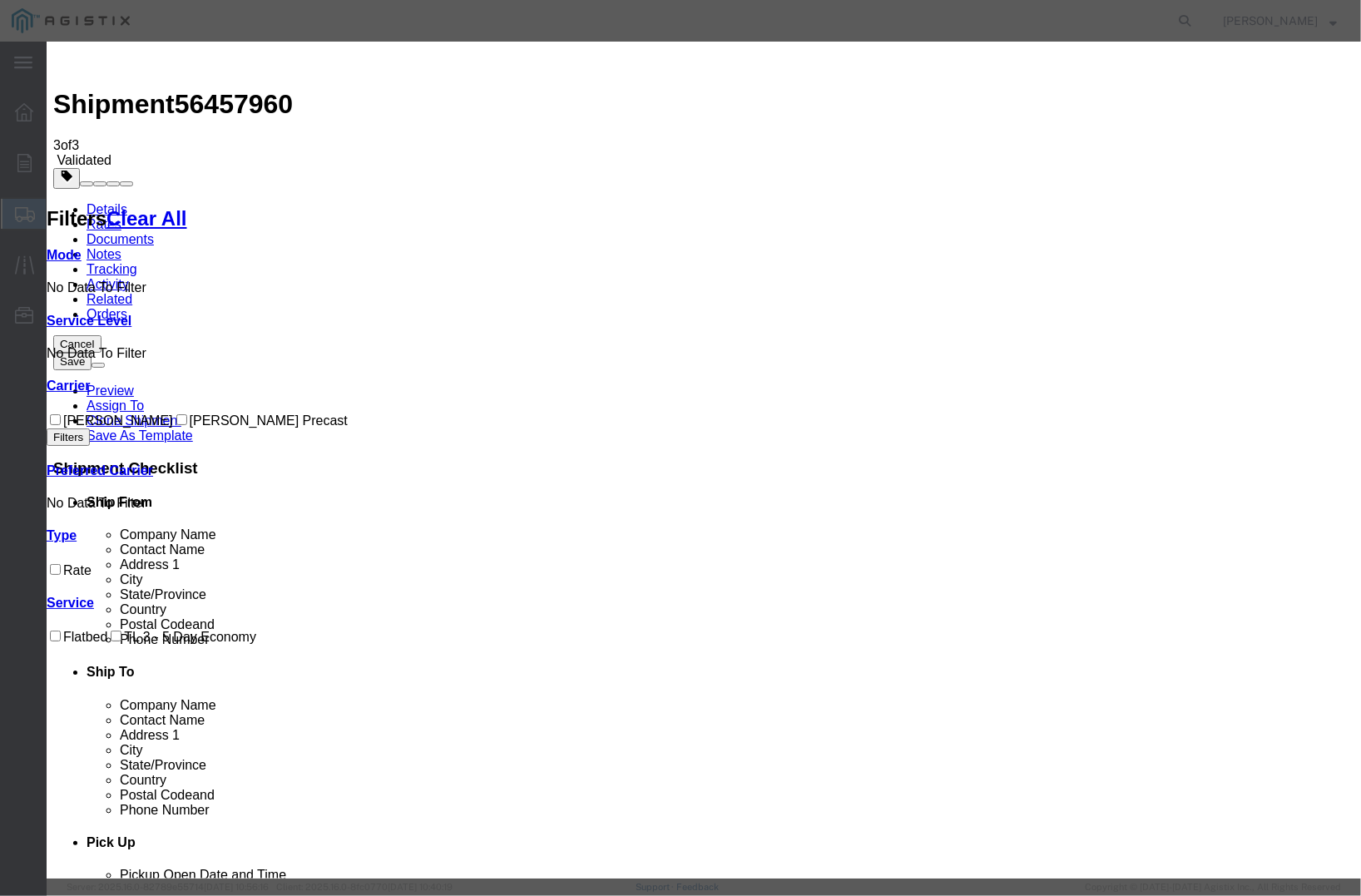
drag, startPoint x: 501, startPoint y: 156, endPoint x: 438, endPoint y: 154, distance: 63.0
paste input "56457960"
type input "56457960"
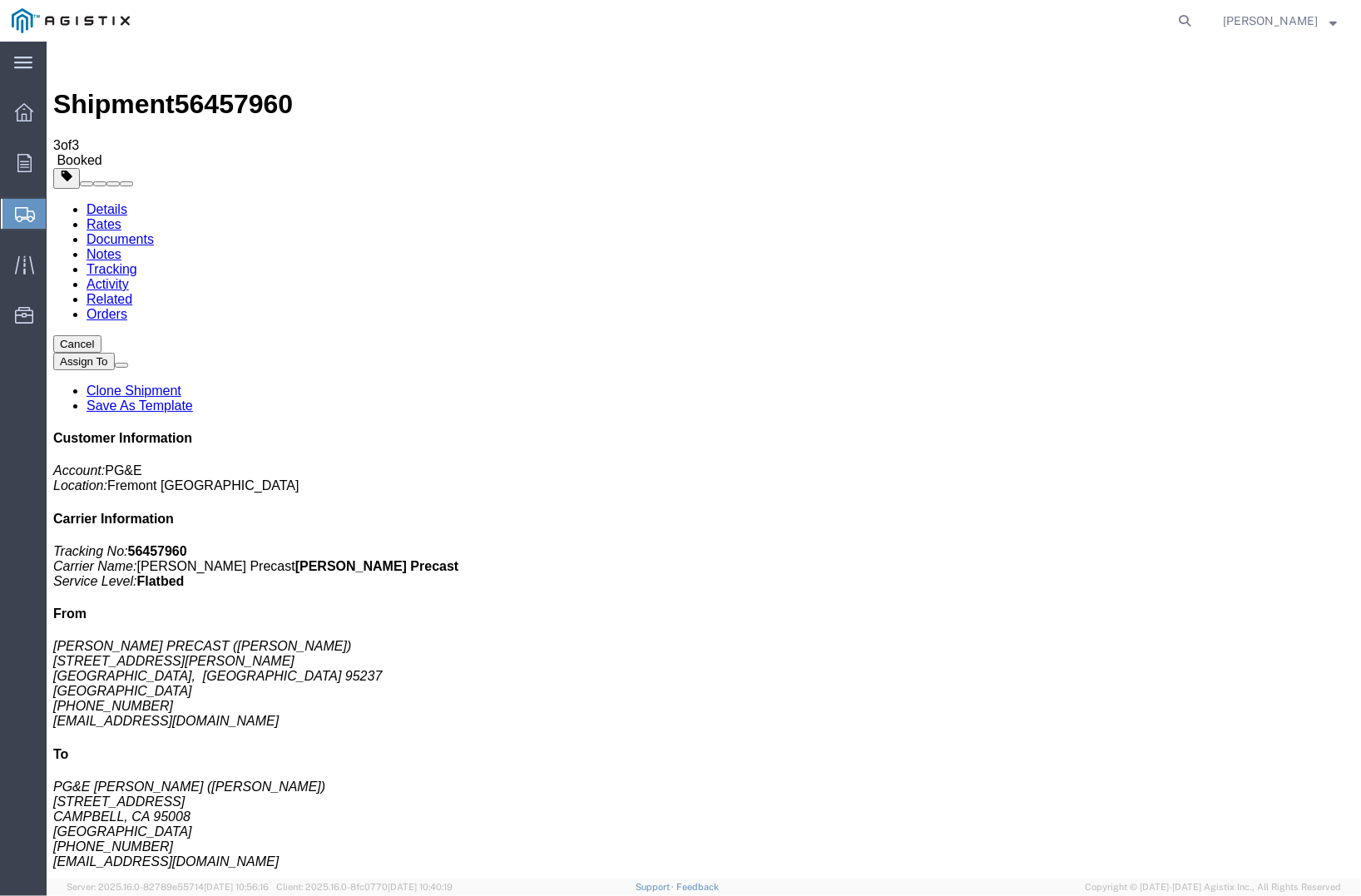
drag, startPoint x: 561, startPoint y: 542, endPoint x: 644, endPoint y: 475, distance: 106.7
